Goal: Task Accomplishment & Management: Manage account settings

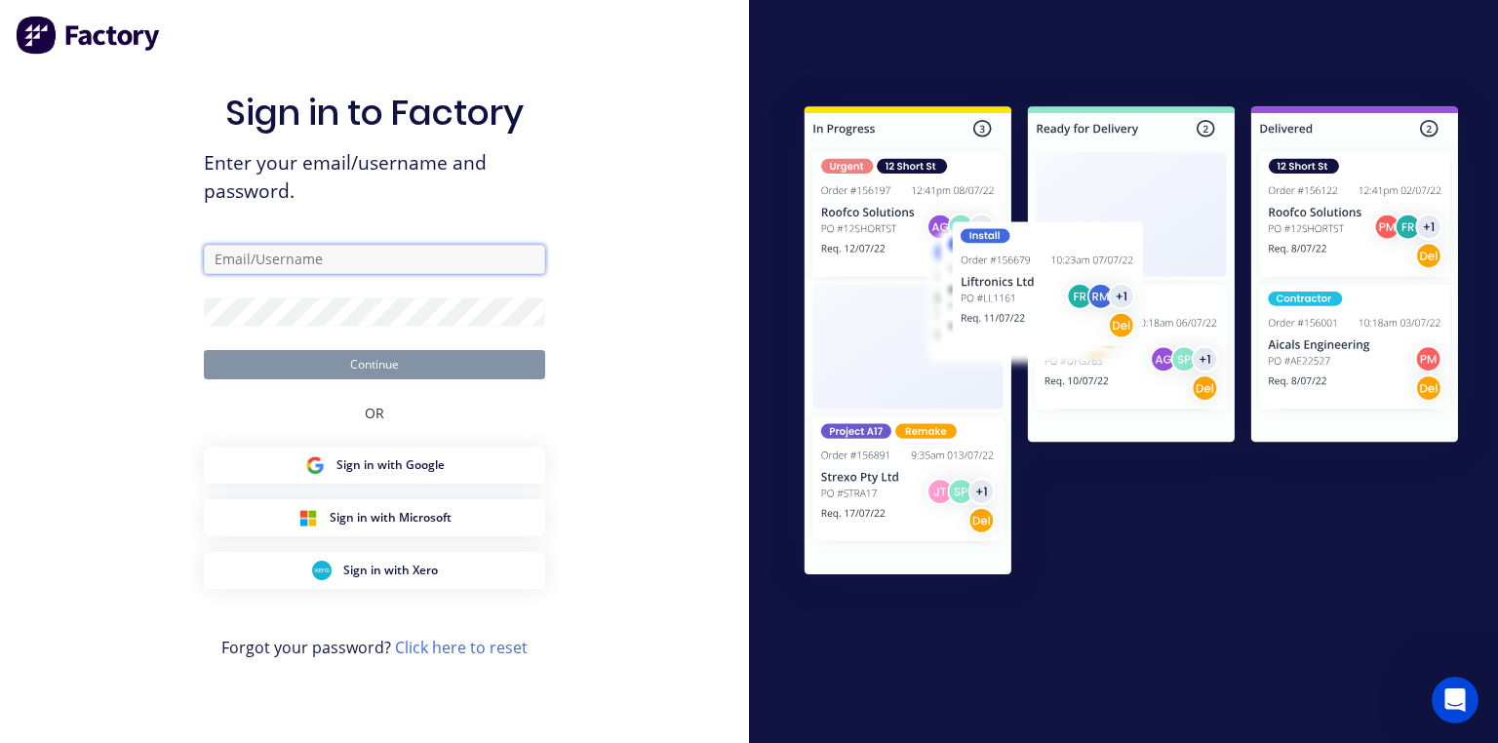
click at [328, 267] on input "text" at bounding box center [374, 259] width 341 height 29
click at [350, 260] on input "text" at bounding box center [374, 259] width 341 height 29
type input "[PERSON_NAME][EMAIL_ADDRESS][DOMAIN_NAME]"
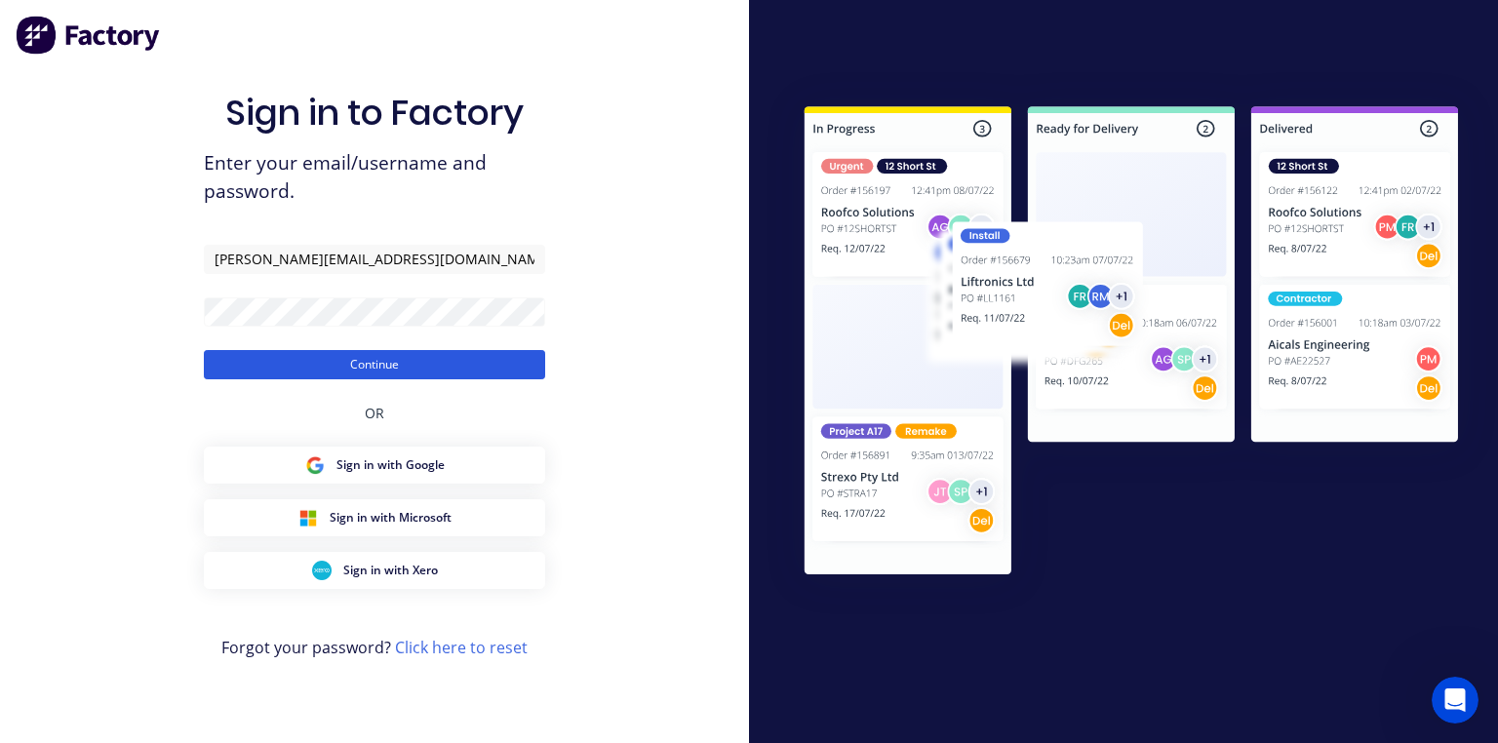
click at [494, 365] on button "Continue" at bounding box center [374, 364] width 341 height 29
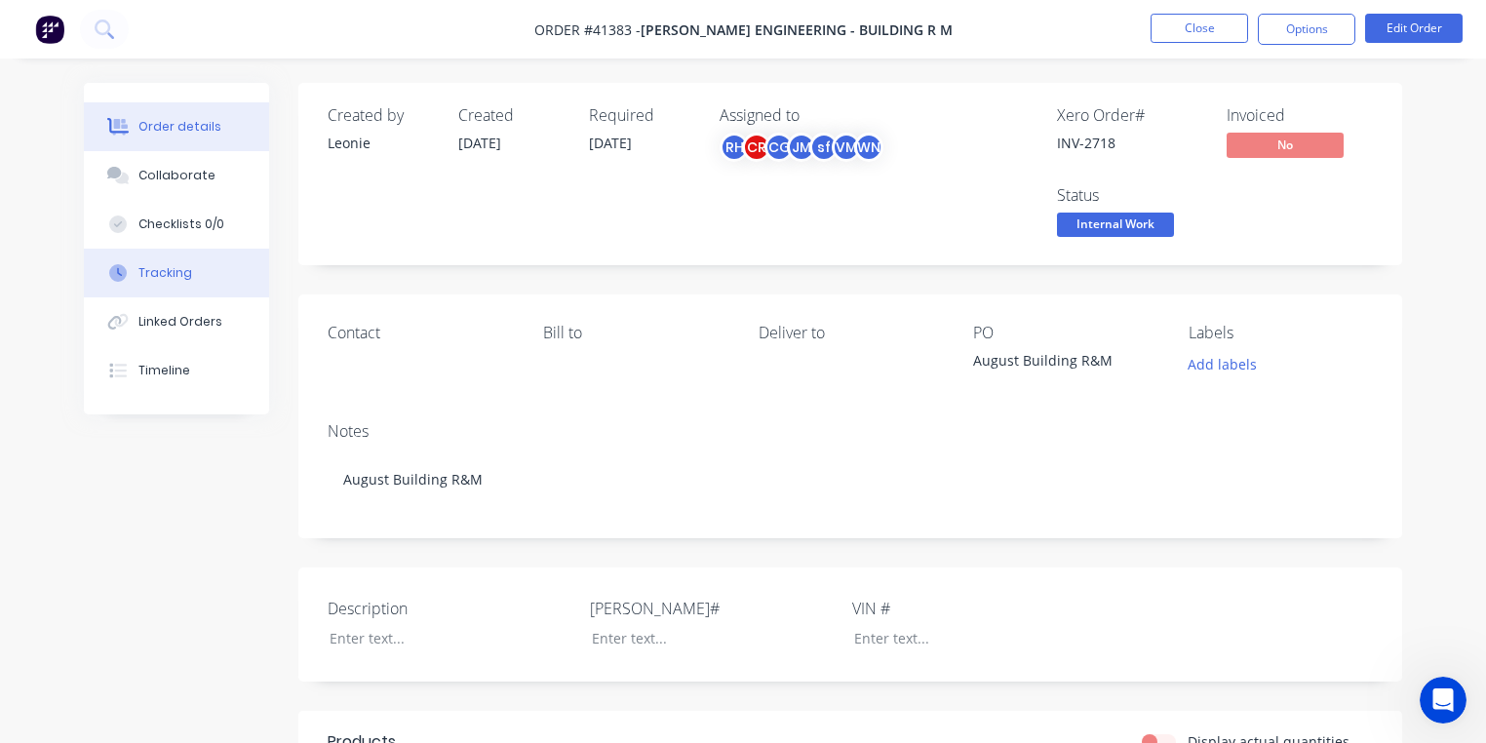
click at [186, 273] on div "Tracking" at bounding box center [165, 273] width 54 height 18
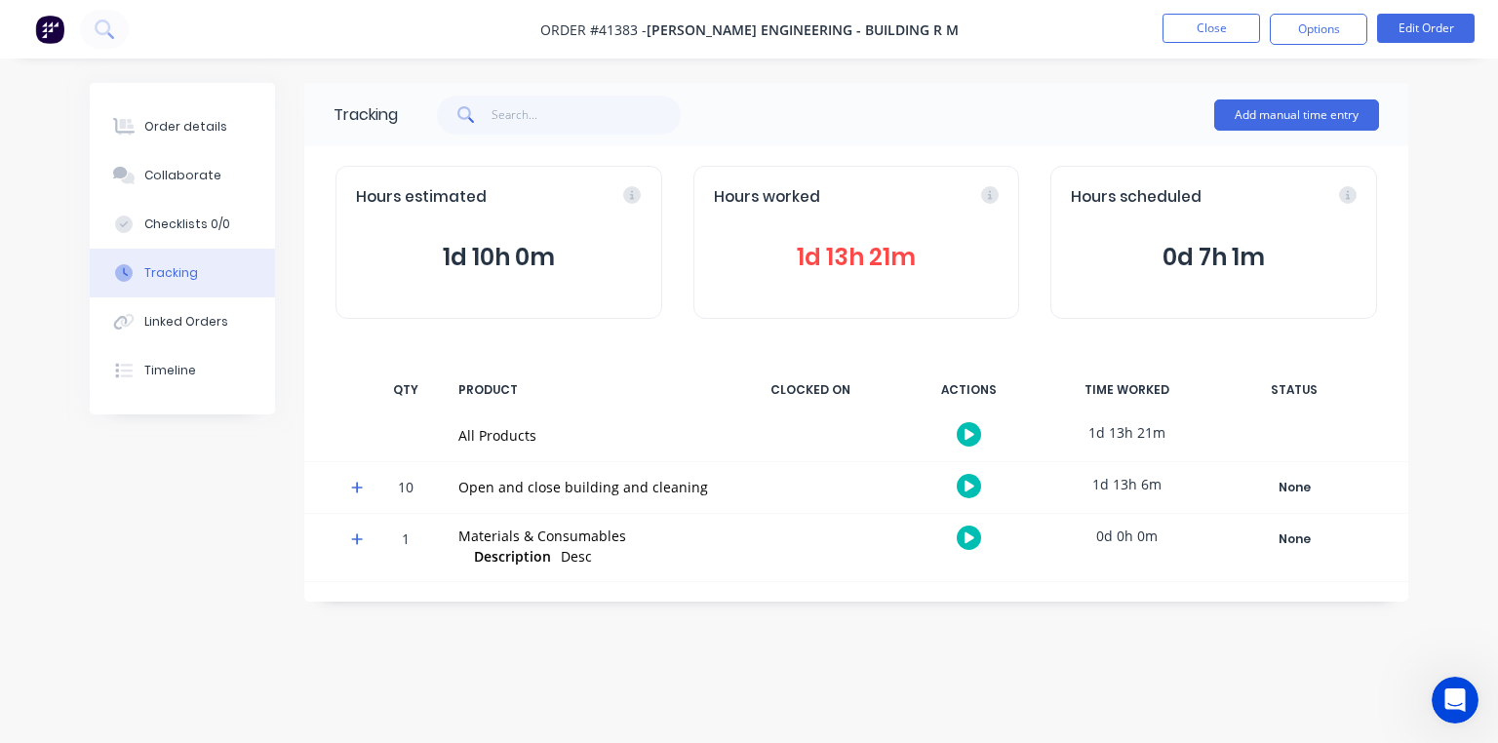
click at [353, 483] on icon at bounding box center [357, 488] width 13 height 14
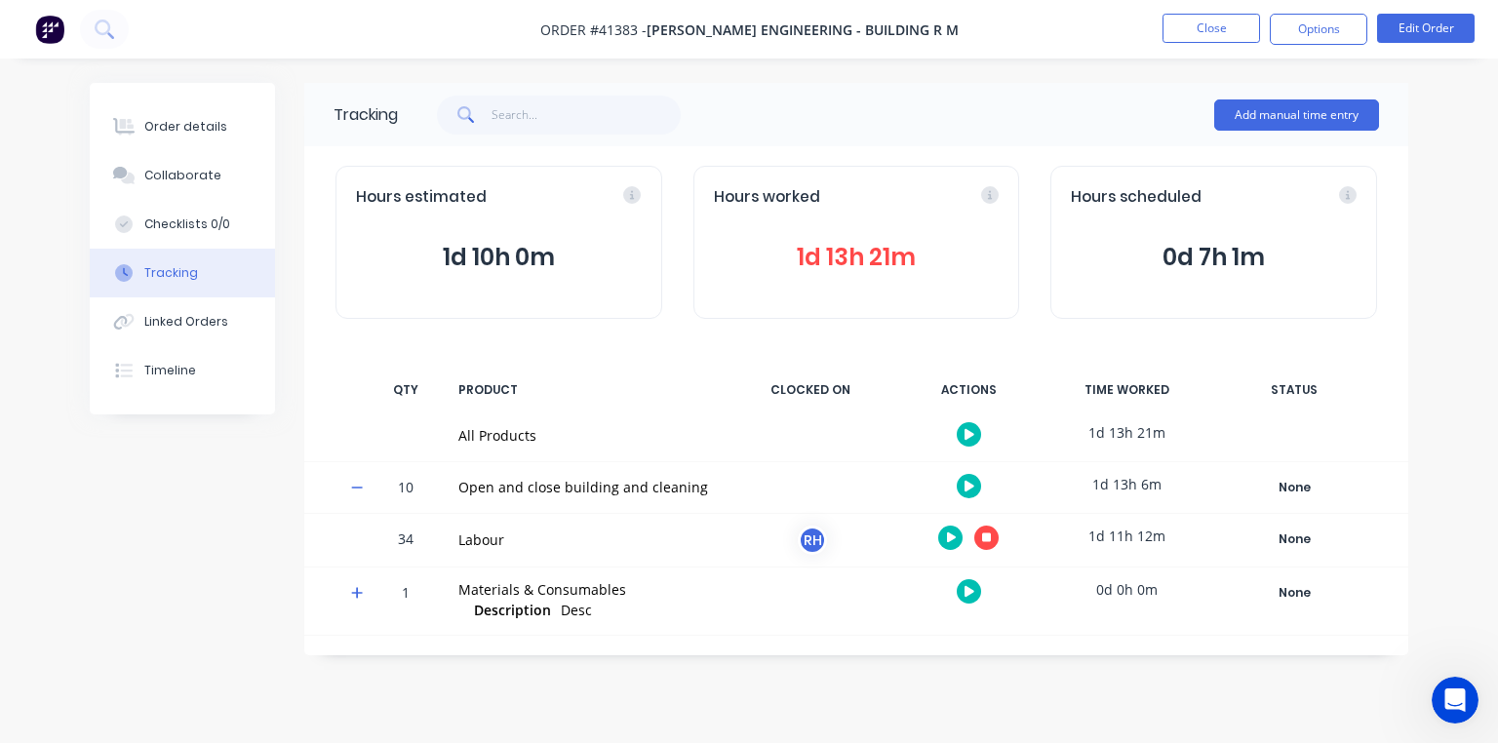
click at [990, 539] on icon at bounding box center [987, 537] width 10 height 10
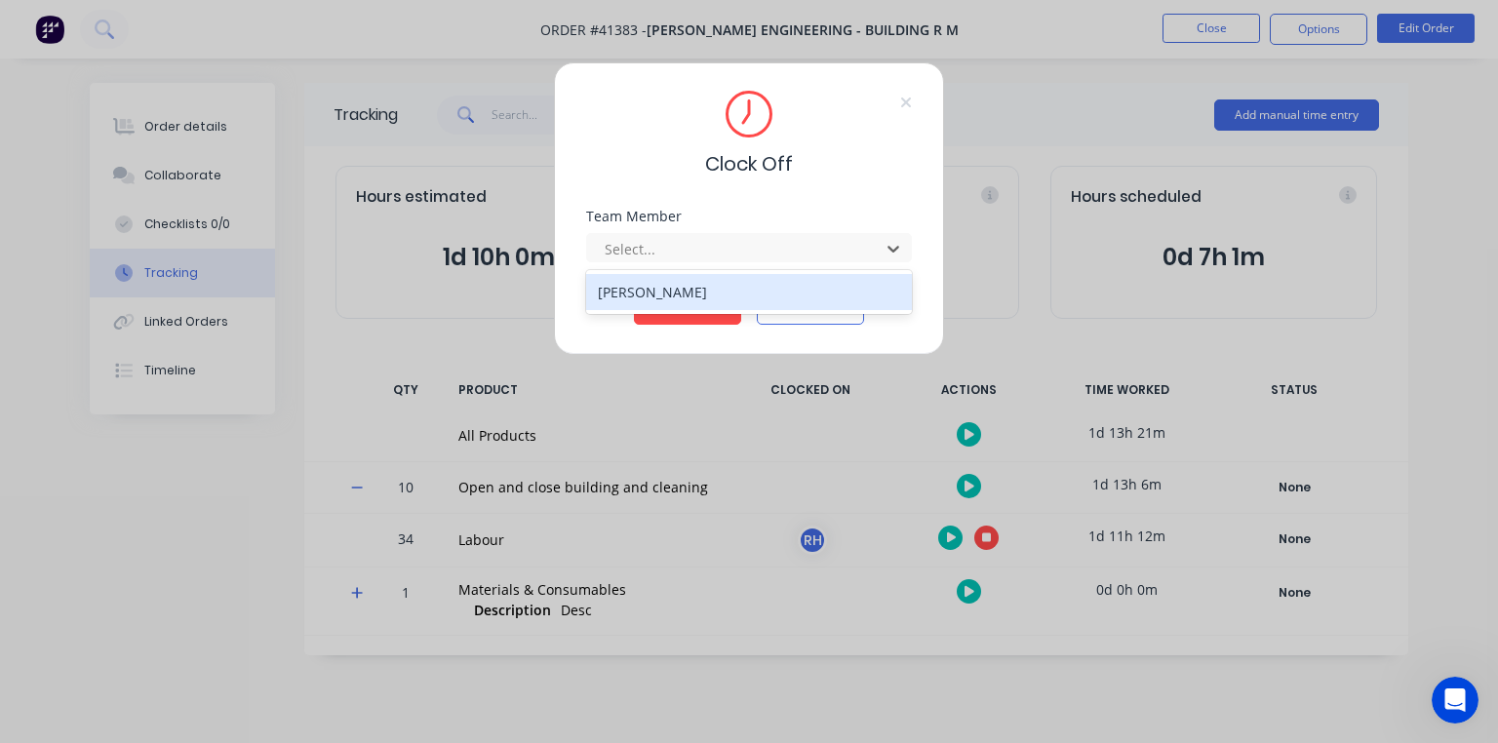
click at [758, 296] on div "[PERSON_NAME]" at bounding box center [749, 292] width 326 height 36
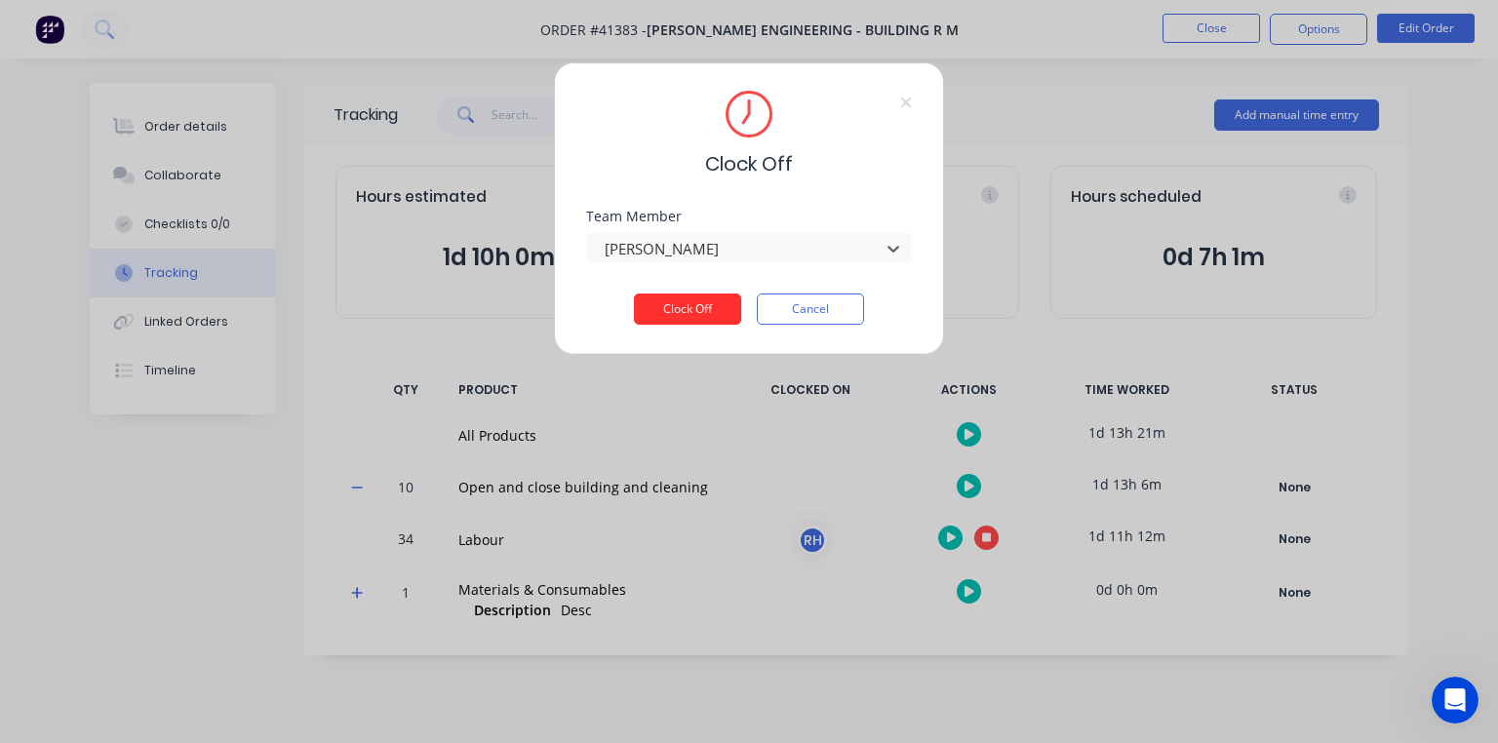
click at [699, 317] on button "Clock Off" at bounding box center [687, 309] width 107 height 31
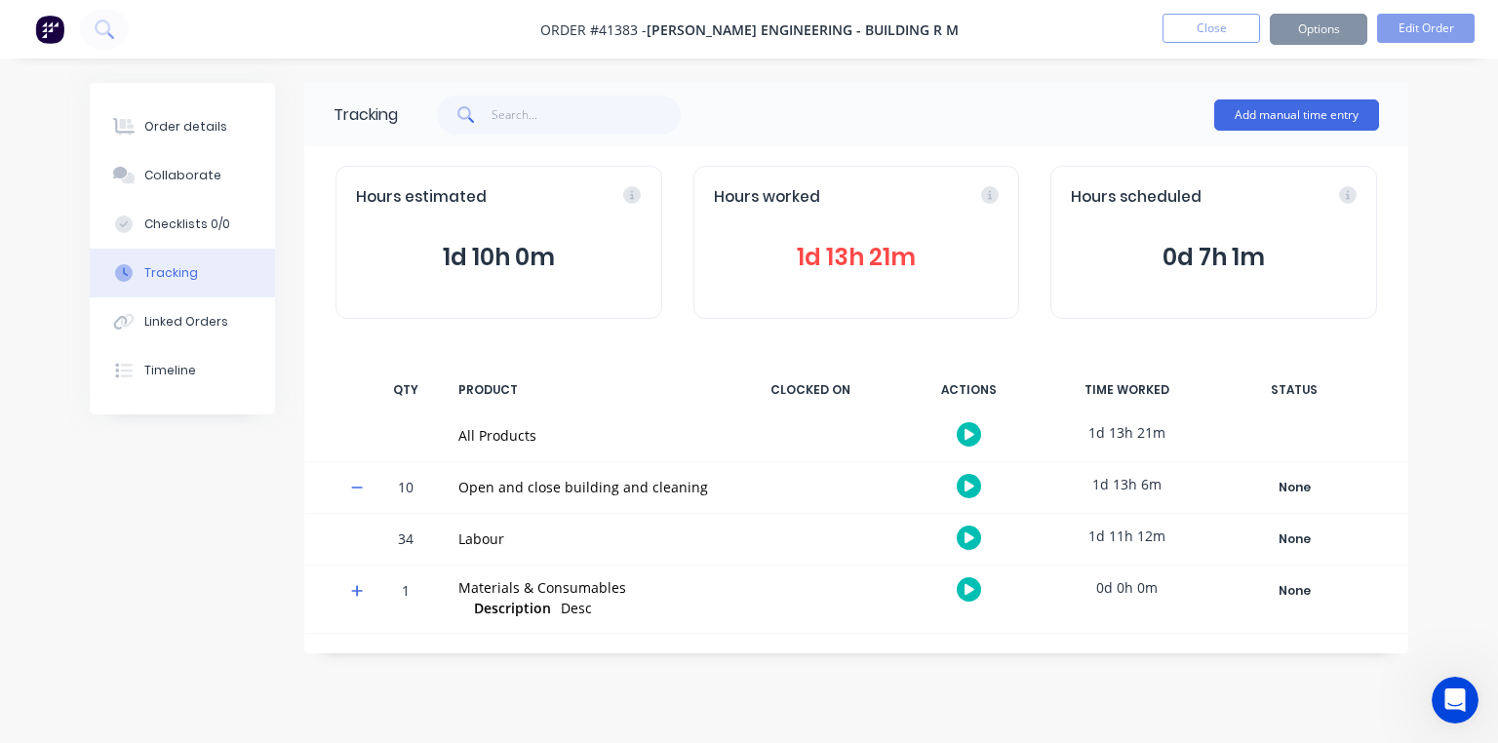
click at [40, 39] on img at bounding box center [49, 29] width 29 height 29
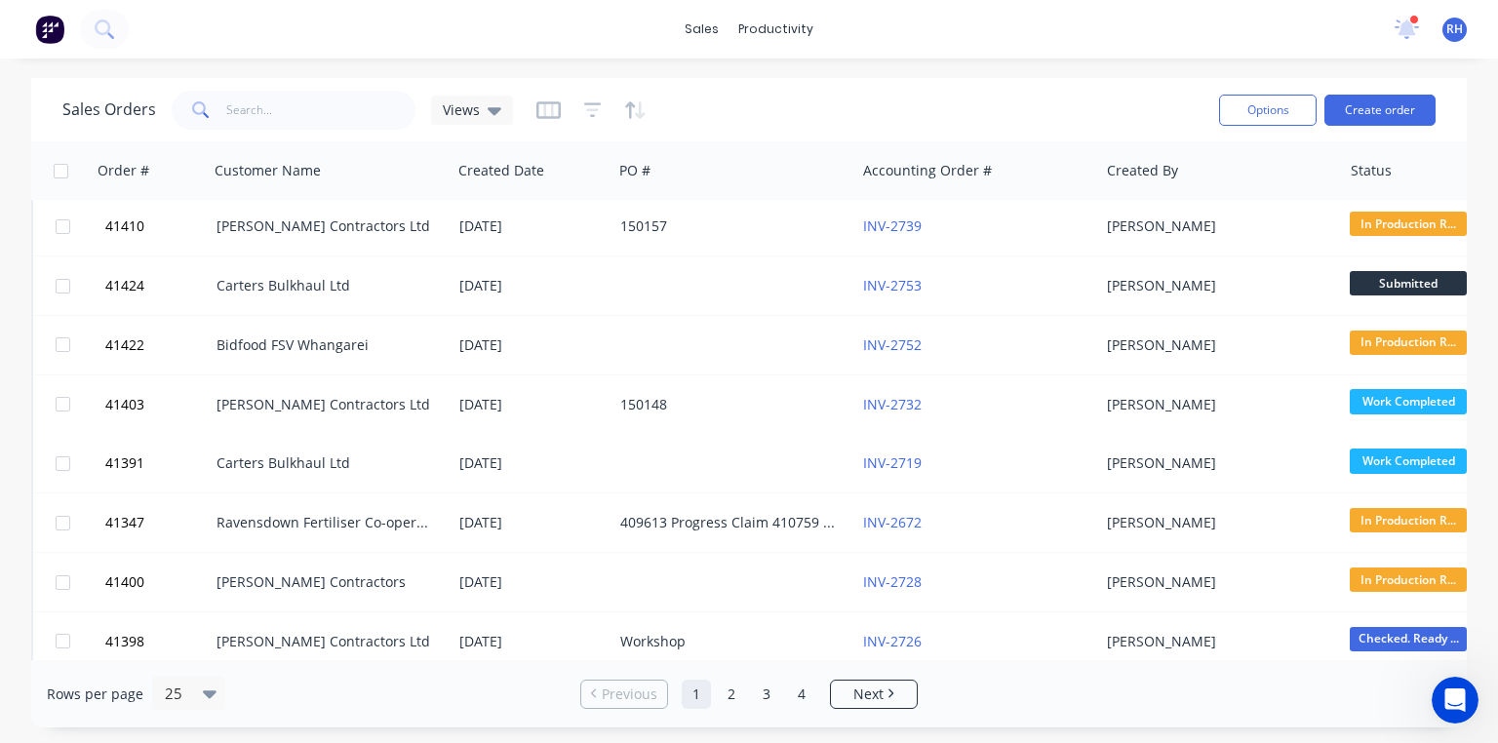
scroll to position [279, 0]
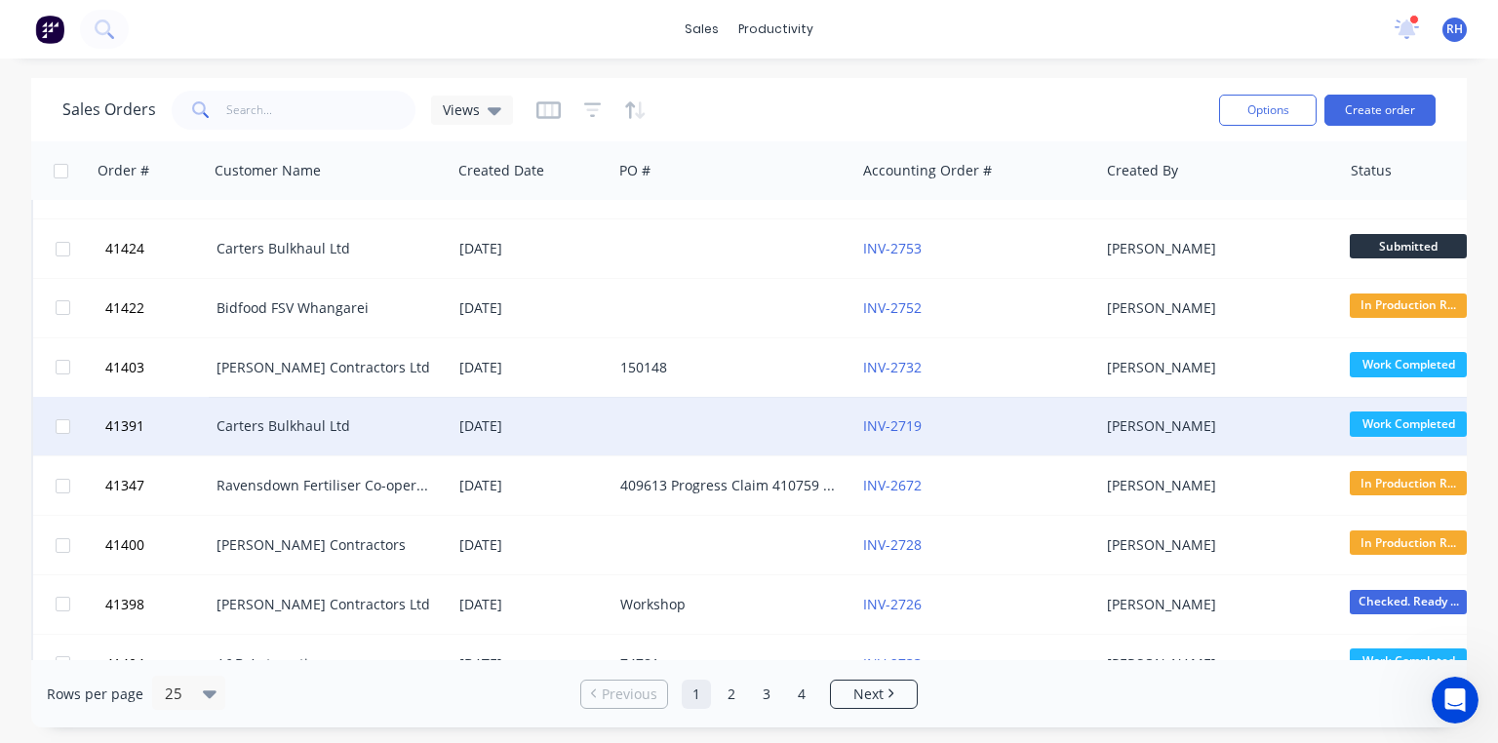
click at [386, 442] on div "Carters Bulkhaul Ltd" at bounding box center [330, 426] width 243 height 59
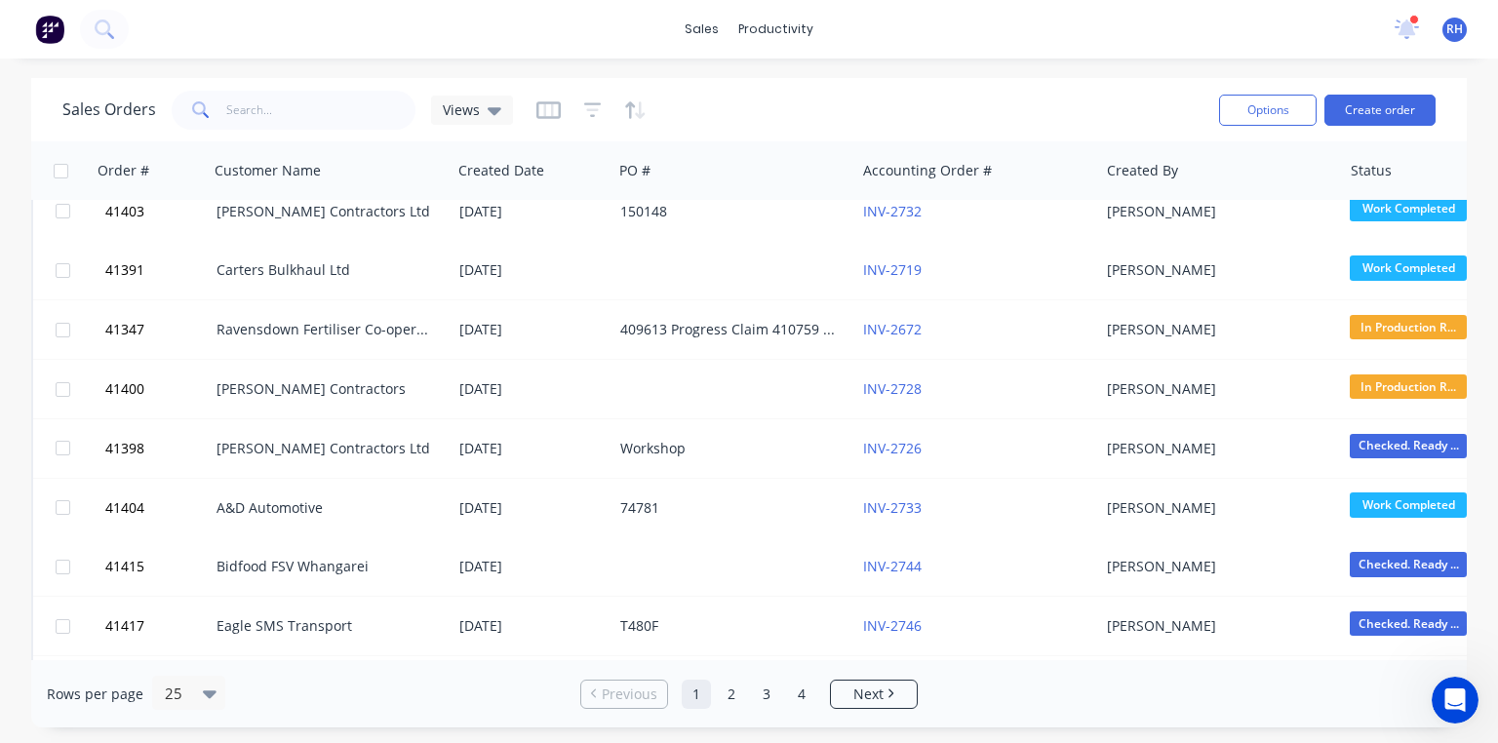
scroll to position [457, 0]
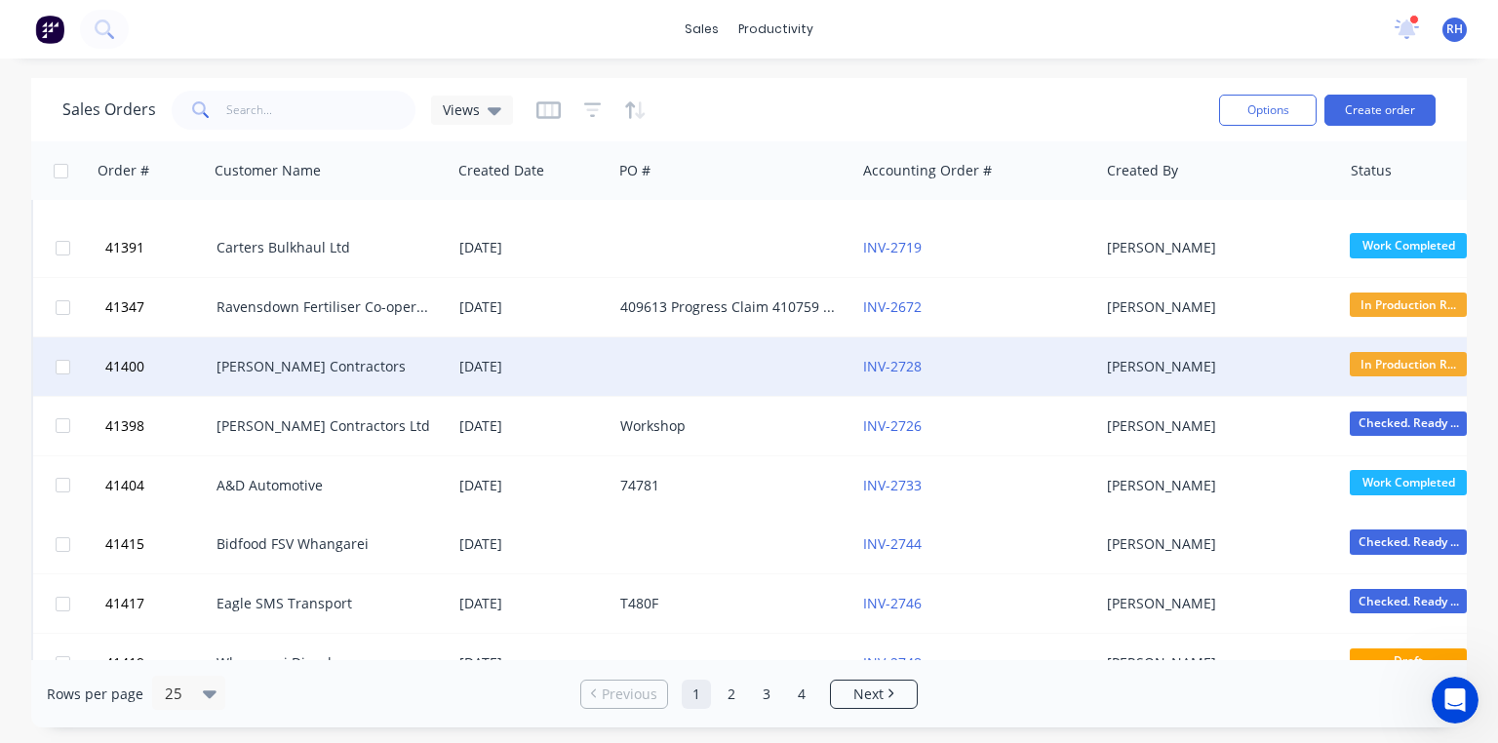
click at [348, 367] on div "[PERSON_NAME] Contractors" at bounding box center [325, 367] width 217 height 20
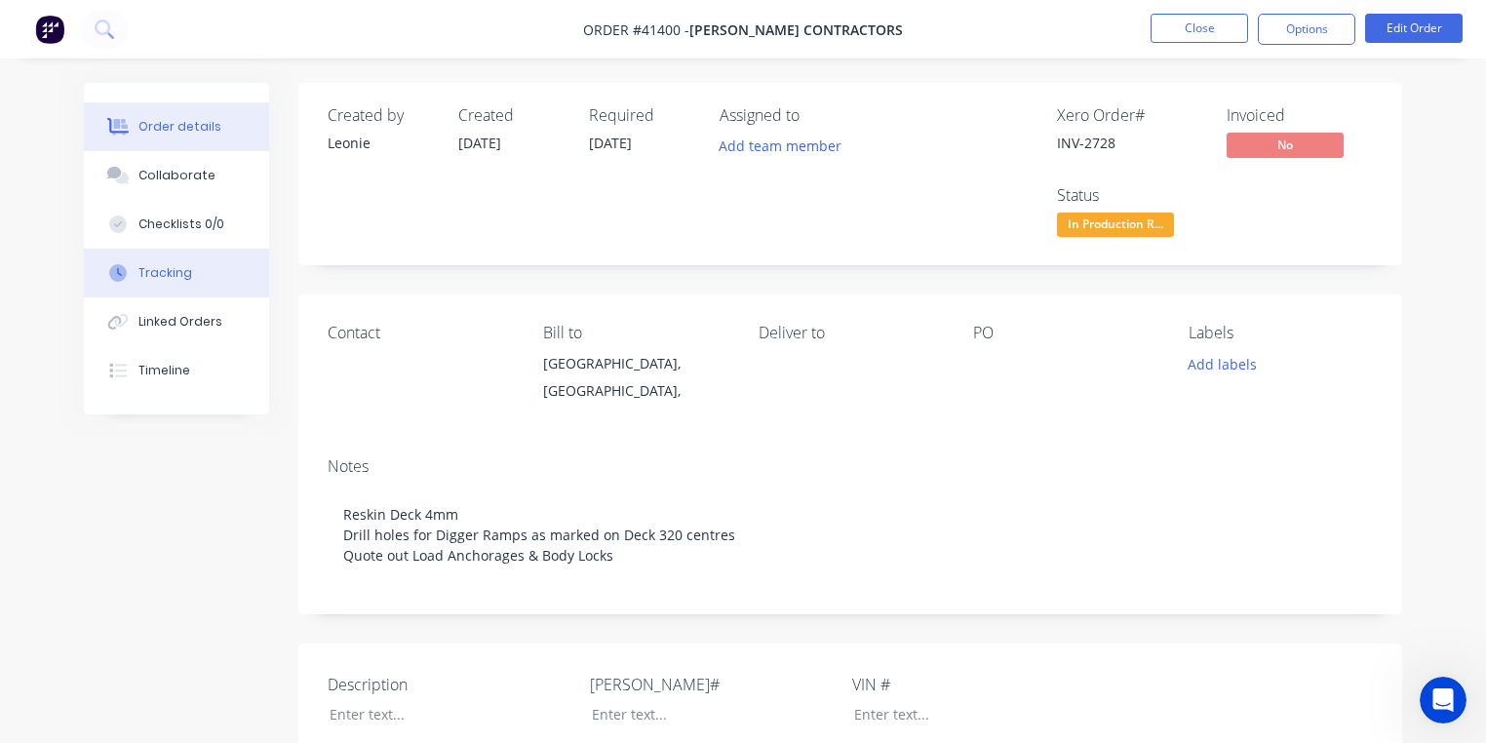
click at [180, 267] on div "Tracking" at bounding box center [165, 273] width 54 height 18
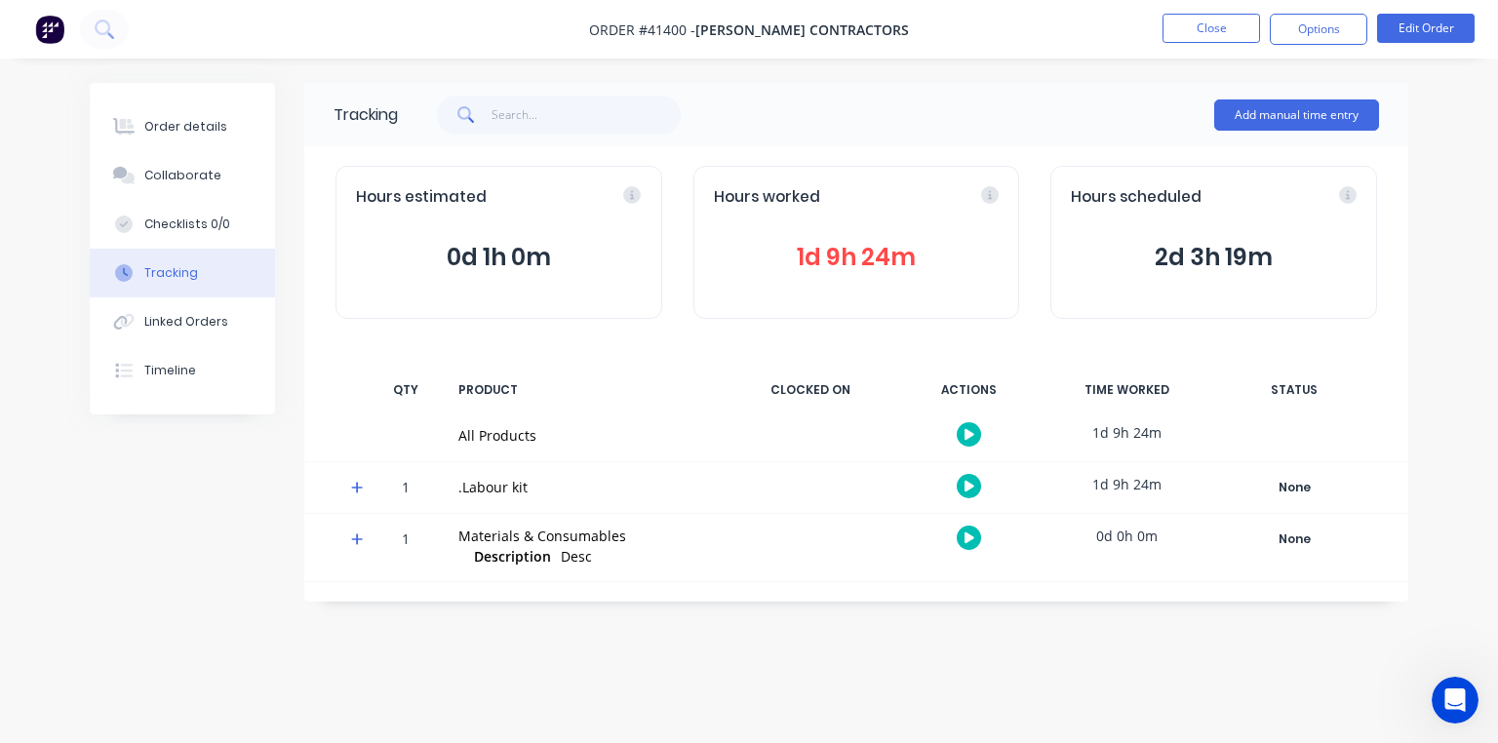
click at [356, 488] on icon at bounding box center [357, 488] width 12 height 12
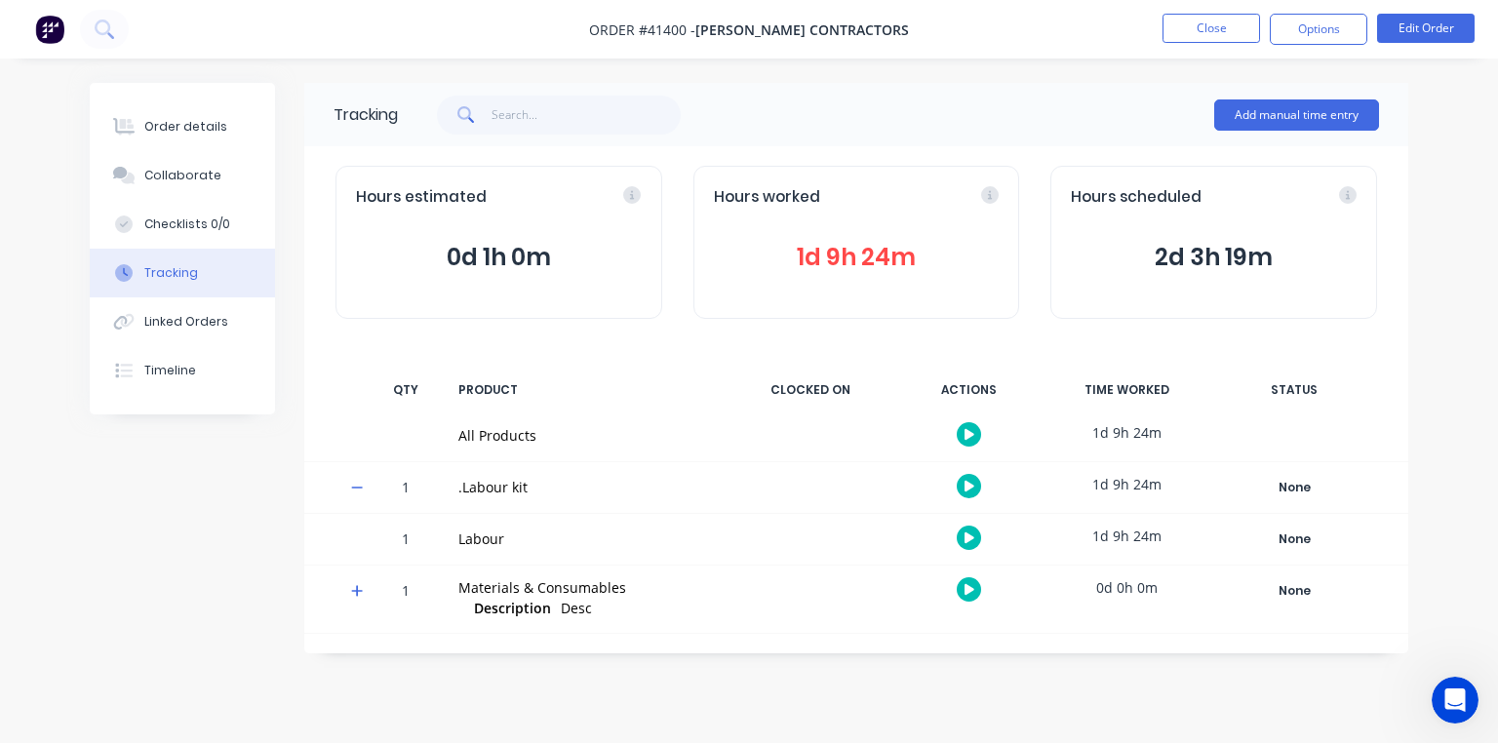
click at [968, 538] on icon at bounding box center [970, 537] width 10 height 11
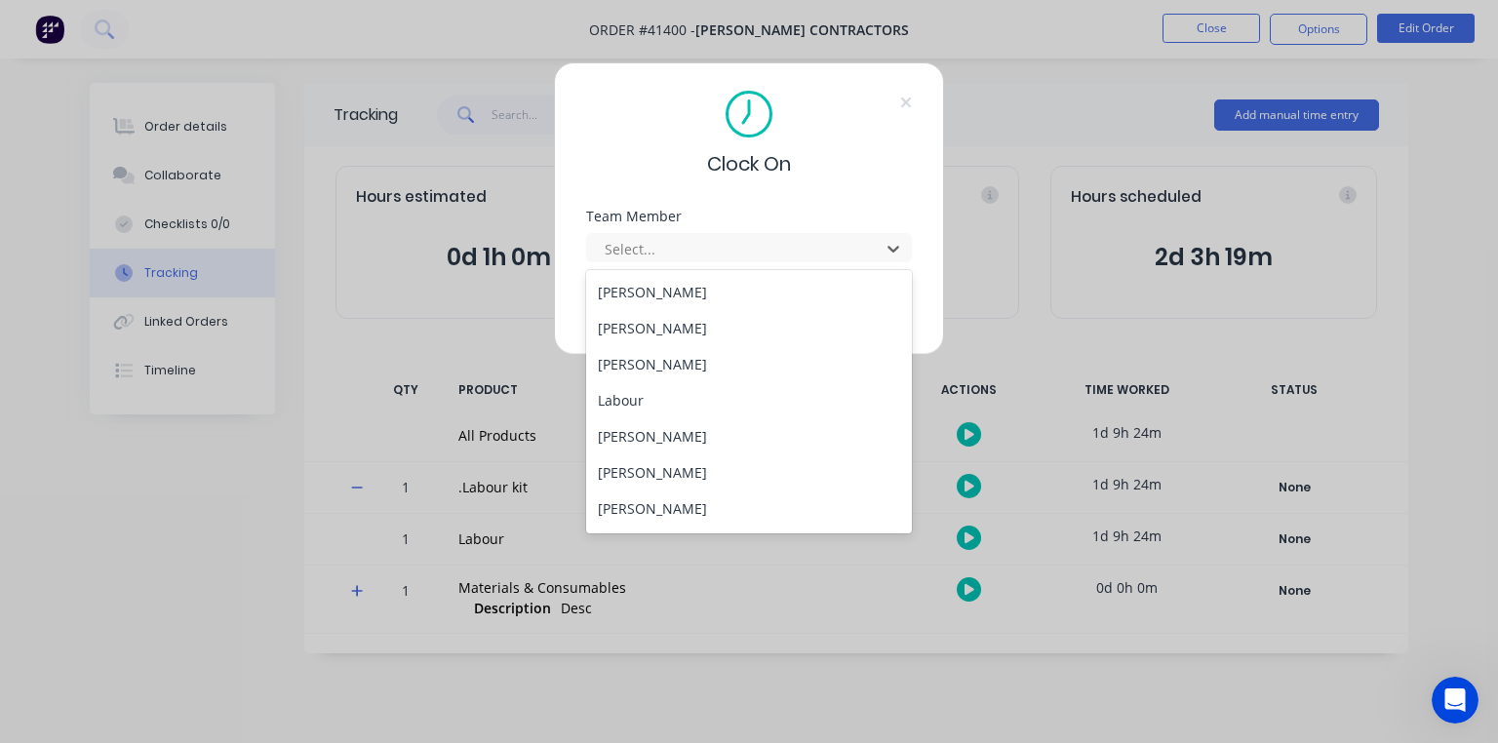
scroll to position [250, 0]
click at [662, 362] on div "[PERSON_NAME]" at bounding box center [749, 367] width 326 height 36
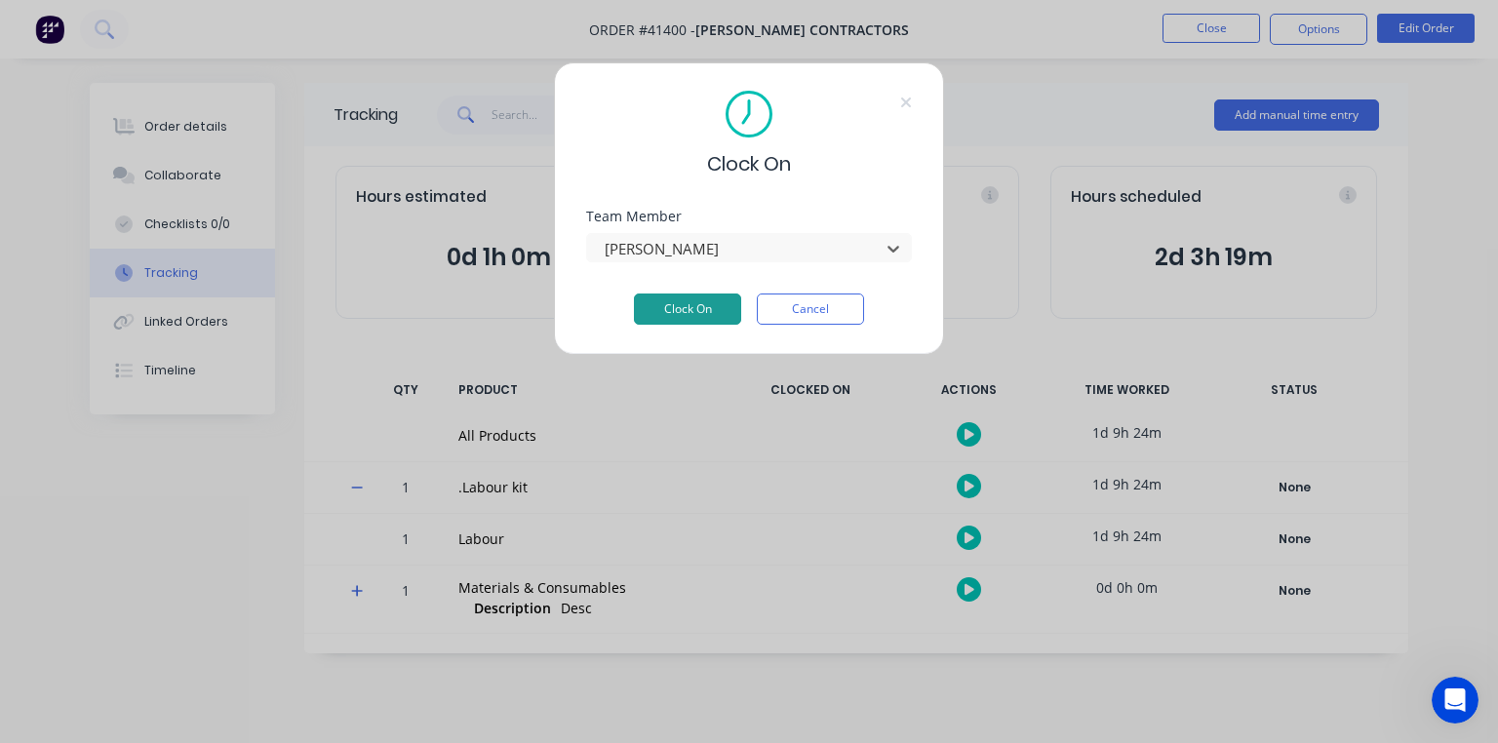
click at [687, 309] on button "Clock On" at bounding box center [687, 309] width 107 height 31
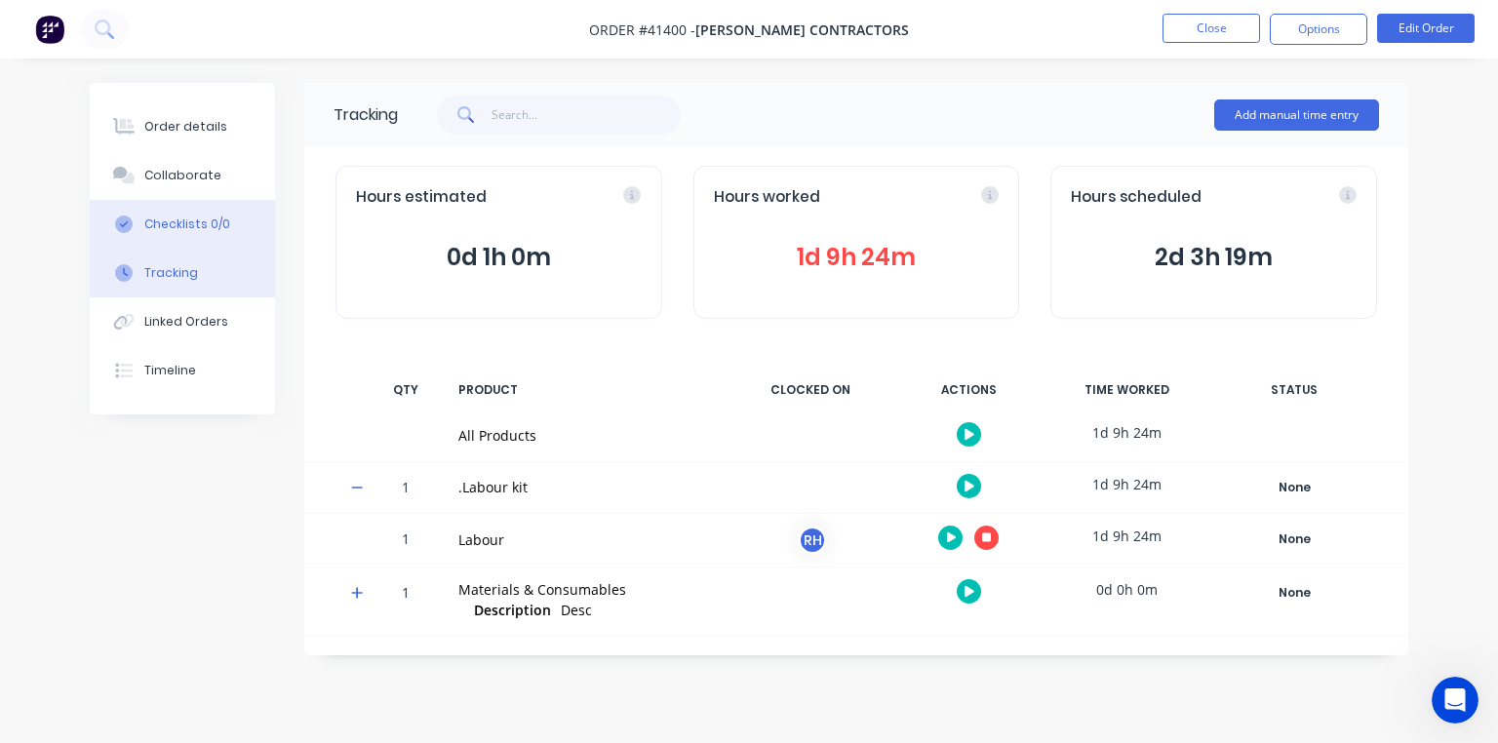
click at [195, 226] on div "Checklists 0/0" at bounding box center [187, 225] width 86 height 18
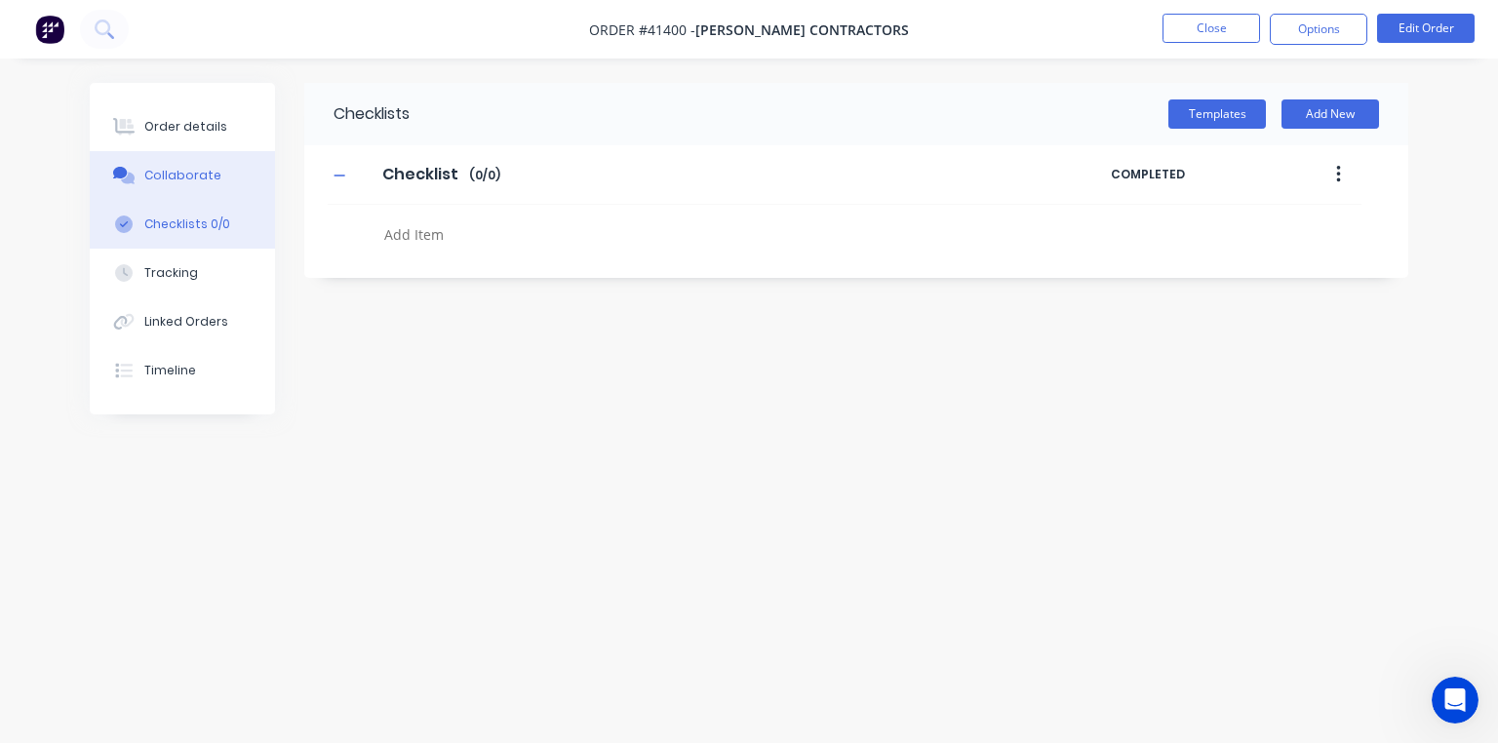
click at [184, 178] on div "Collaborate" at bounding box center [182, 176] width 77 height 18
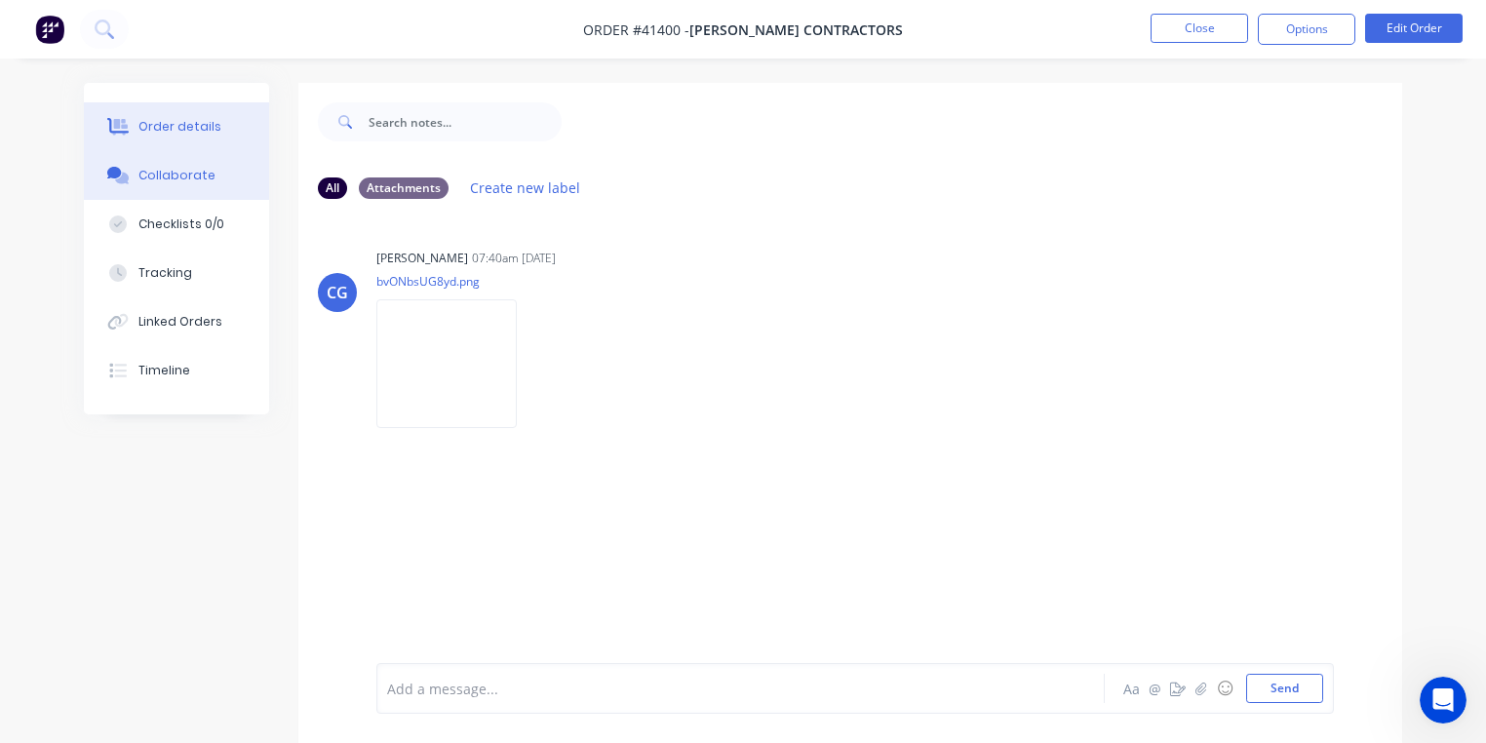
click at [176, 140] on button "Order details" at bounding box center [176, 126] width 185 height 49
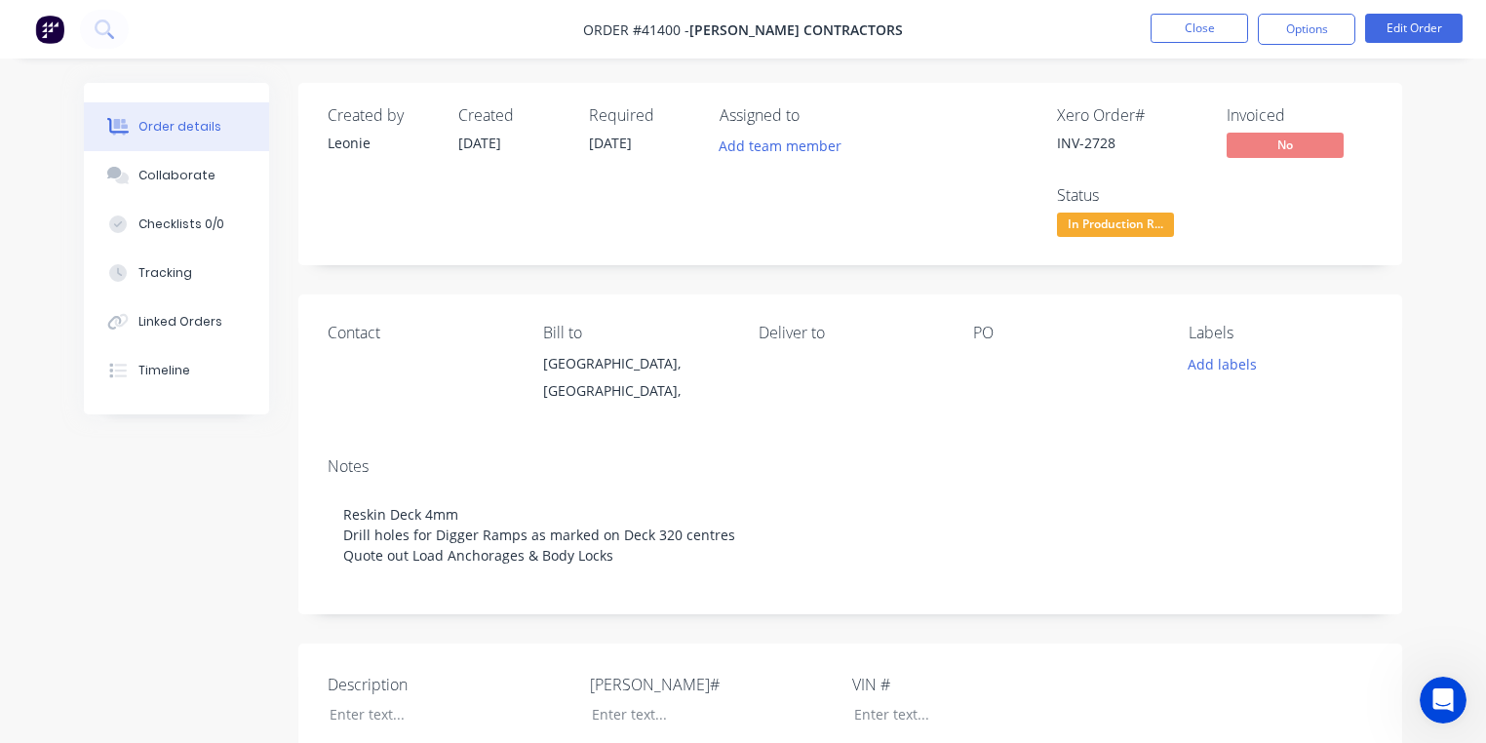
click at [68, 41] on button at bounding box center [49, 29] width 41 height 31
